Goal: Check status: Check status

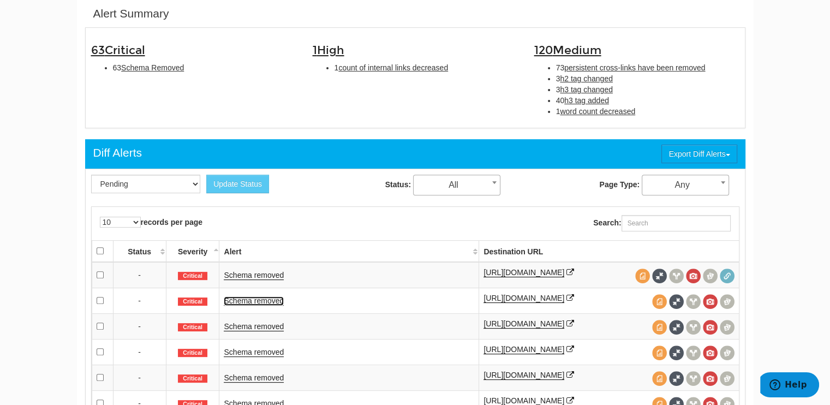
click at [264, 298] on link "Schema removed" at bounding box center [254, 300] width 60 height 9
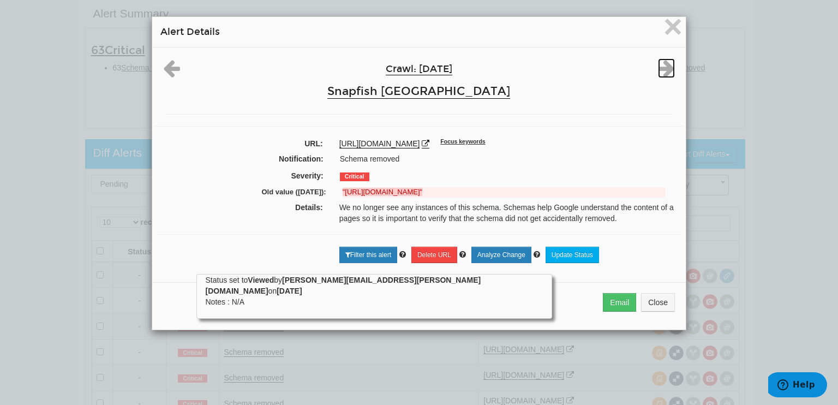
click at [662, 64] on icon at bounding box center [666, 68] width 17 height 20
click at [666, 30] on span "×" at bounding box center [672, 26] width 19 height 37
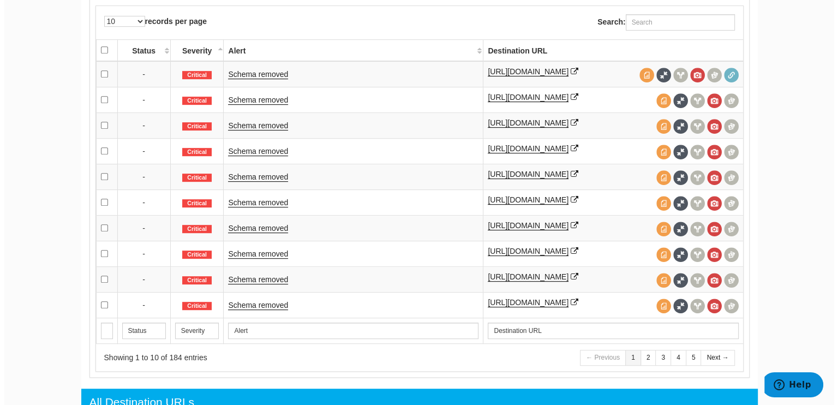
scroll to position [572, 0]
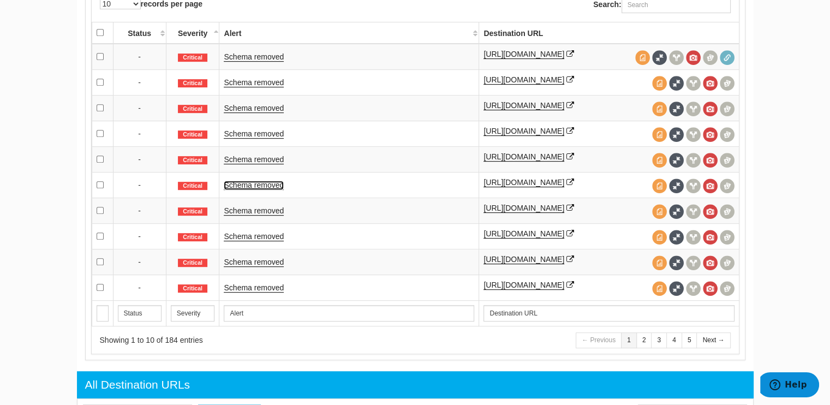
click at [268, 181] on link "Schema removed" at bounding box center [254, 185] width 60 height 9
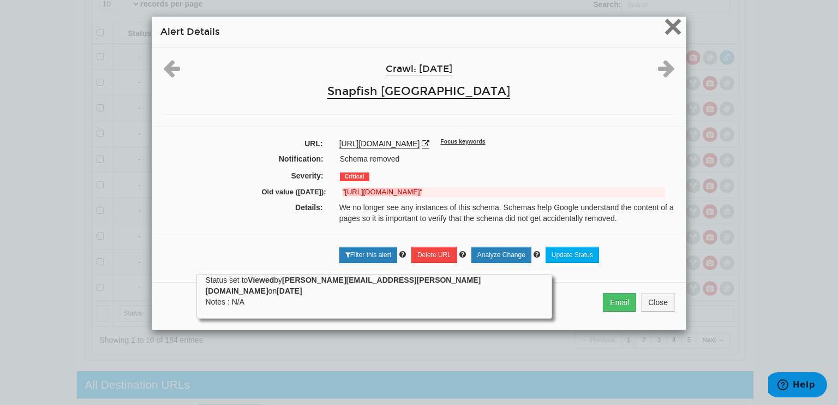
click at [668, 26] on span "×" at bounding box center [672, 26] width 19 height 37
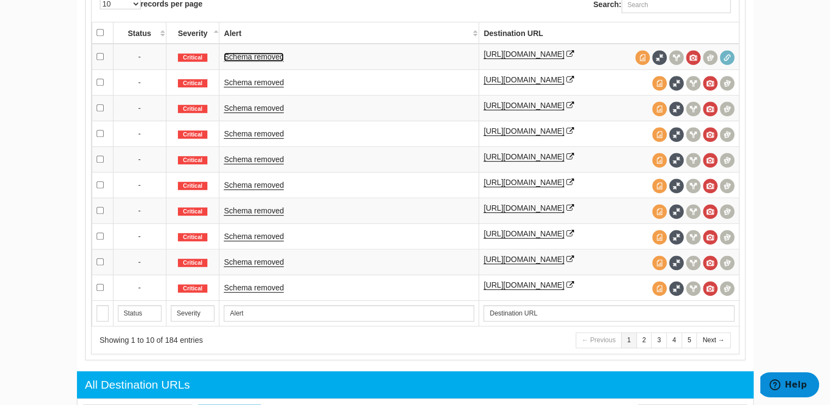
click at [261, 55] on link "Schema removed" at bounding box center [254, 56] width 60 height 9
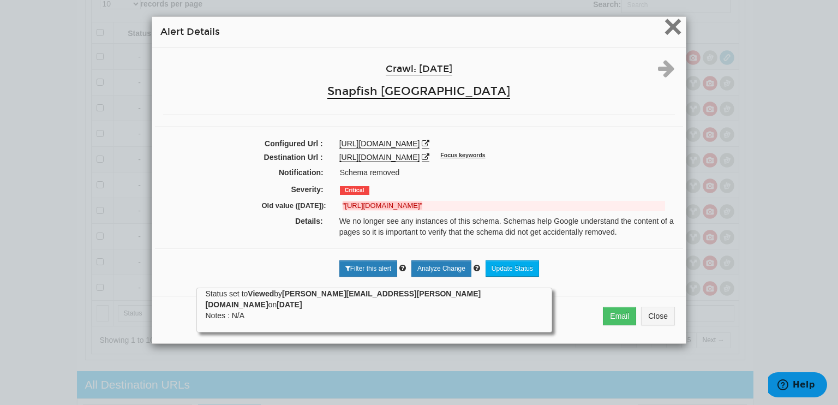
click at [667, 20] on span "×" at bounding box center [672, 26] width 19 height 37
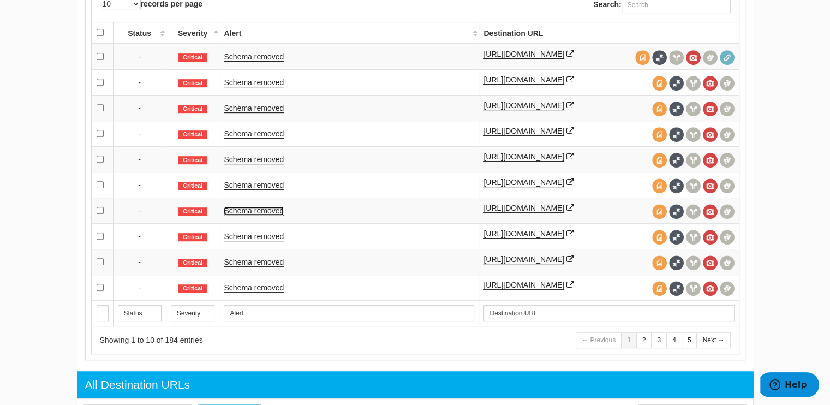
click at [254, 206] on link "Schema removed" at bounding box center [254, 210] width 60 height 9
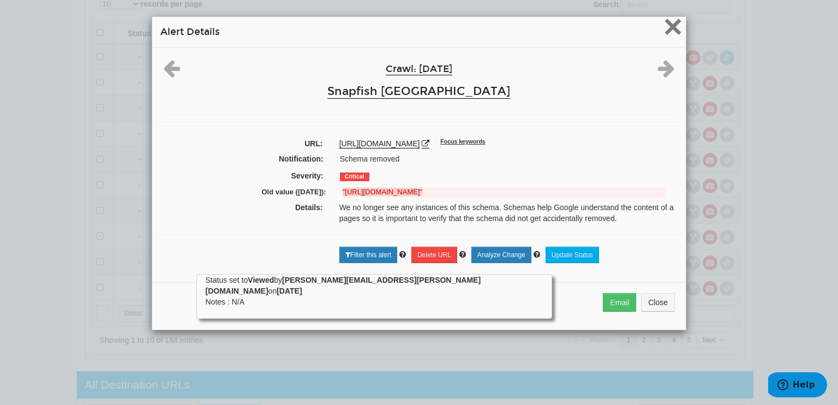
click at [666, 28] on span "×" at bounding box center [672, 26] width 19 height 37
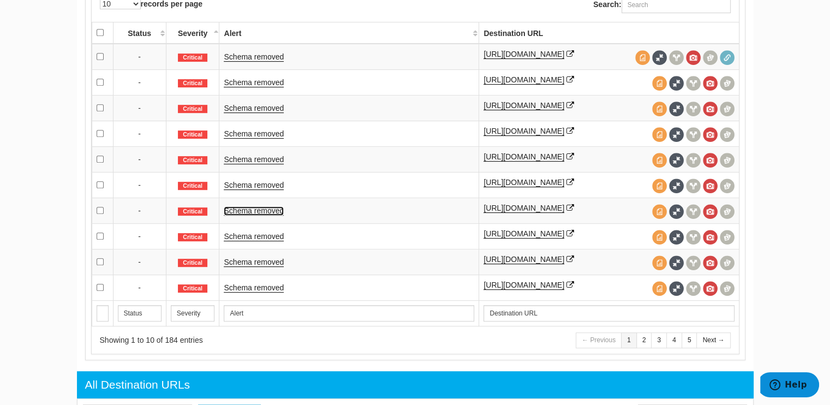
click at [249, 211] on link "Schema removed" at bounding box center [254, 210] width 60 height 9
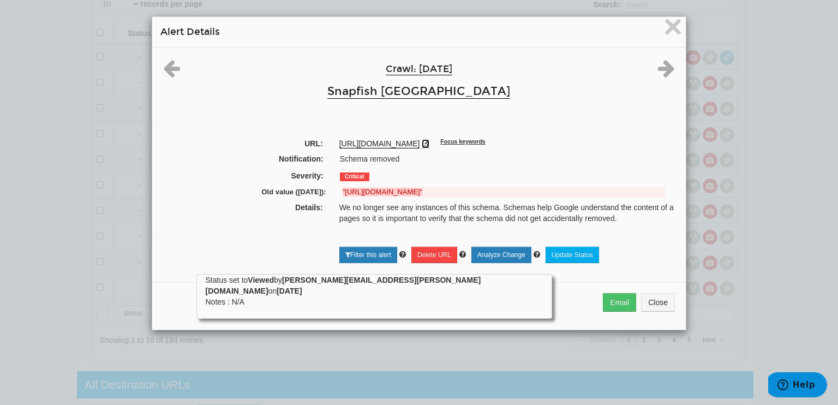
click at [429, 140] on icon at bounding box center [426, 144] width 8 height 8
click at [499, 255] on link "Analyze Change" at bounding box center [501, 255] width 60 height 16
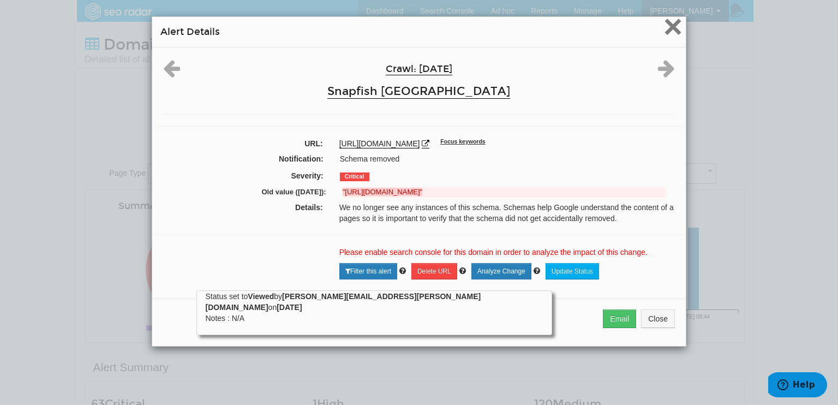
click at [670, 28] on span "×" at bounding box center [672, 26] width 19 height 37
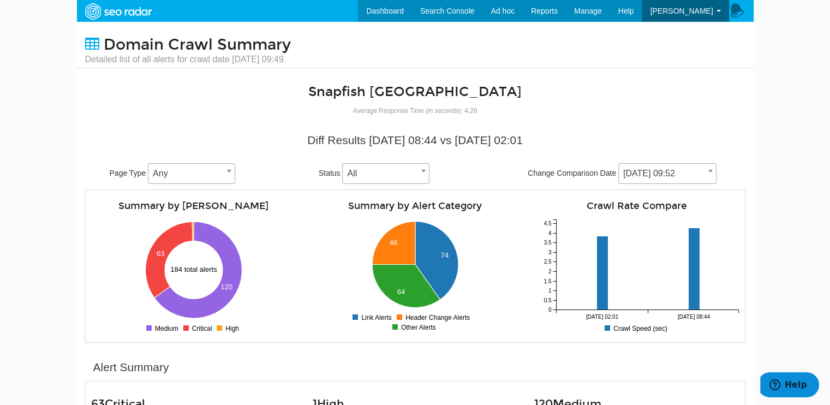
drag, startPoint x: 720, startPoint y: 109, endPoint x: 716, endPoint y: 104, distance: 6.6
click at [720, 110] on div "Snapfish [GEOGRAPHIC_DATA] Average Response Time (in seconds): 4.26" at bounding box center [415, 100] width 677 height 31
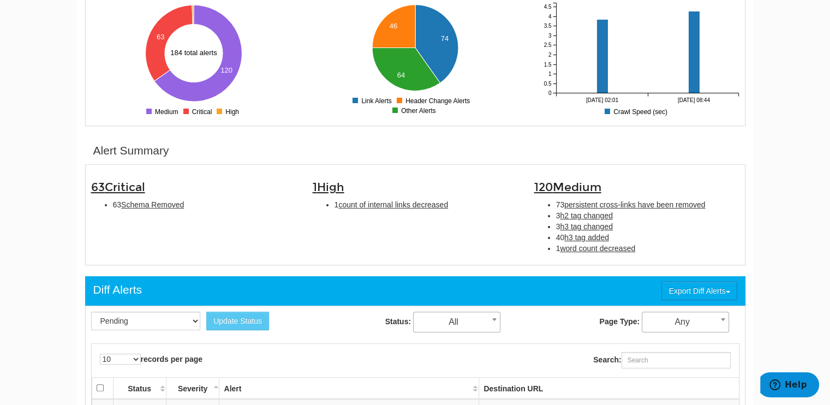
scroll to position [164, 0]
